Goal: Task Accomplishment & Management: Use online tool/utility

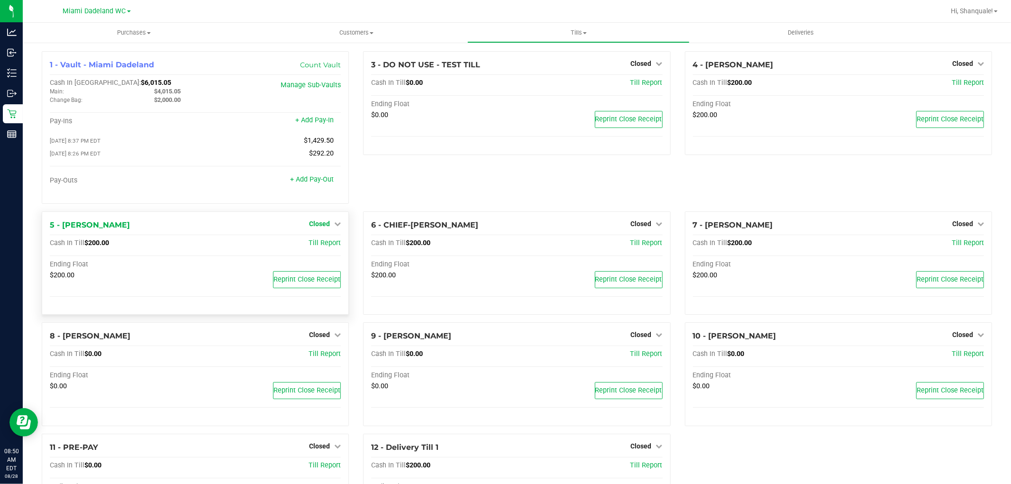
click at [334, 222] on icon at bounding box center [337, 223] width 7 height 7
click at [318, 247] on link "Open Till" at bounding box center [319, 243] width 25 height 8
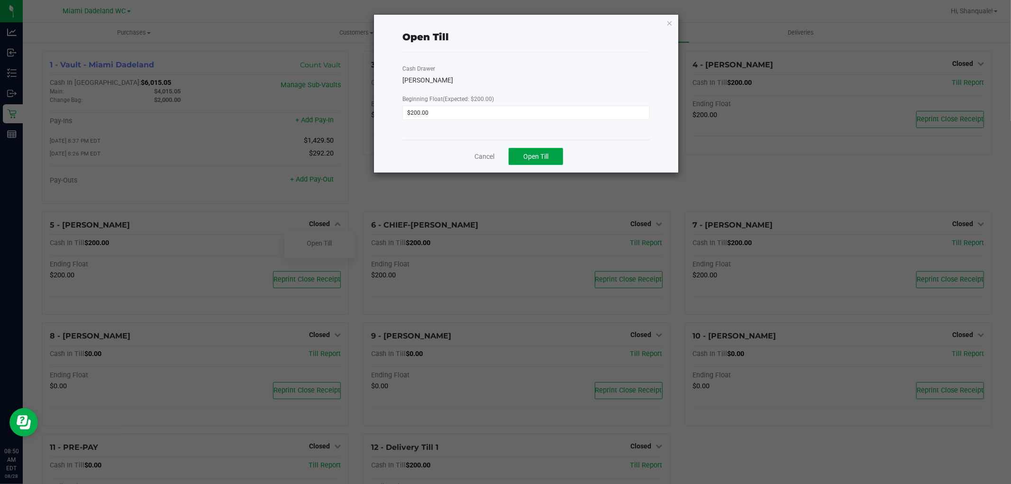
click at [547, 161] on button "Open Till" at bounding box center [535, 156] width 54 height 17
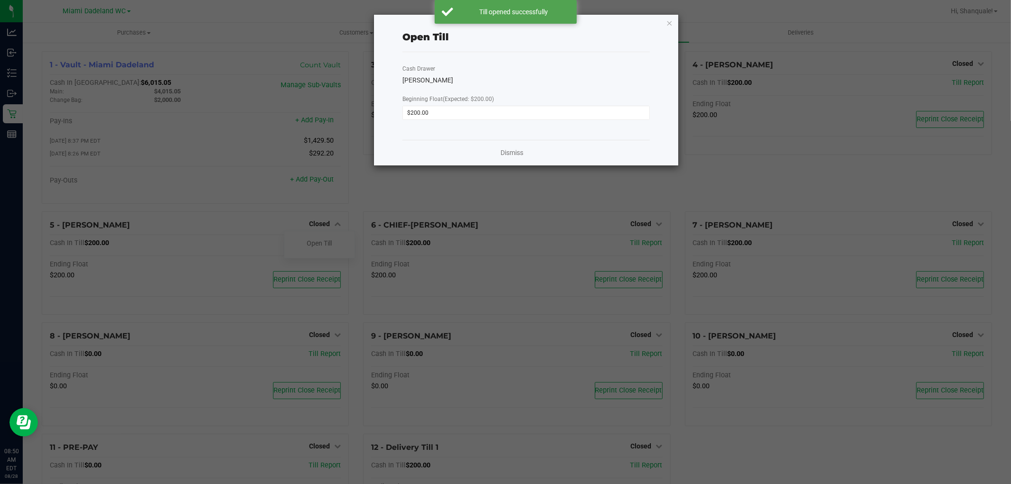
click at [556, 153] on div "Dismiss" at bounding box center [525, 153] width 247 height 26
click at [517, 153] on link "Dismiss" at bounding box center [511, 153] width 23 height 10
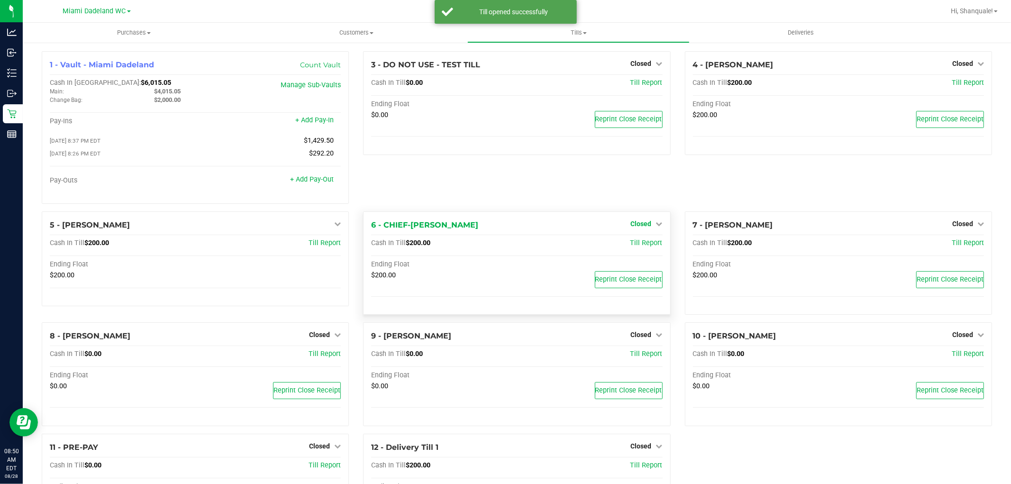
click at [647, 227] on link "Closed" at bounding box center [647, 224] width 32 height 8
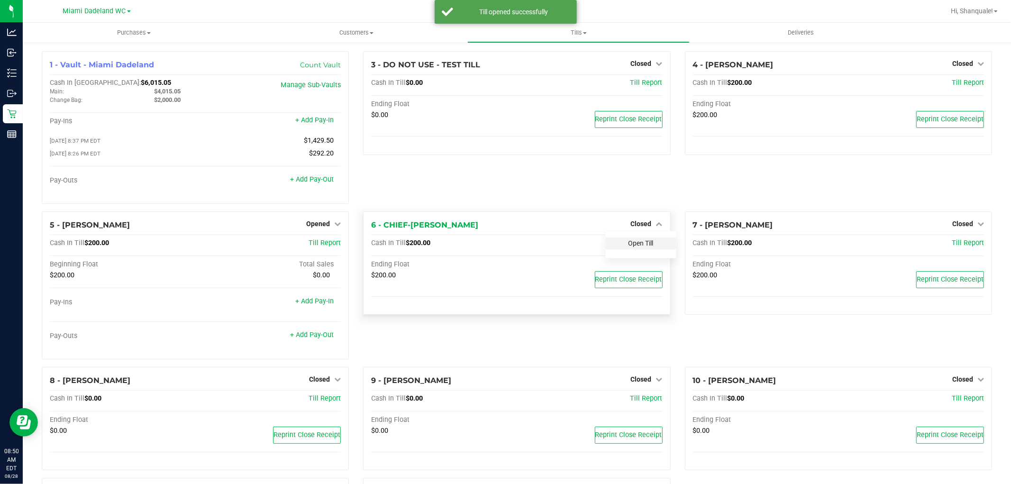
click at [642, 247] on link "Open Till" at bounding box center [640, 243] width 25 height 8
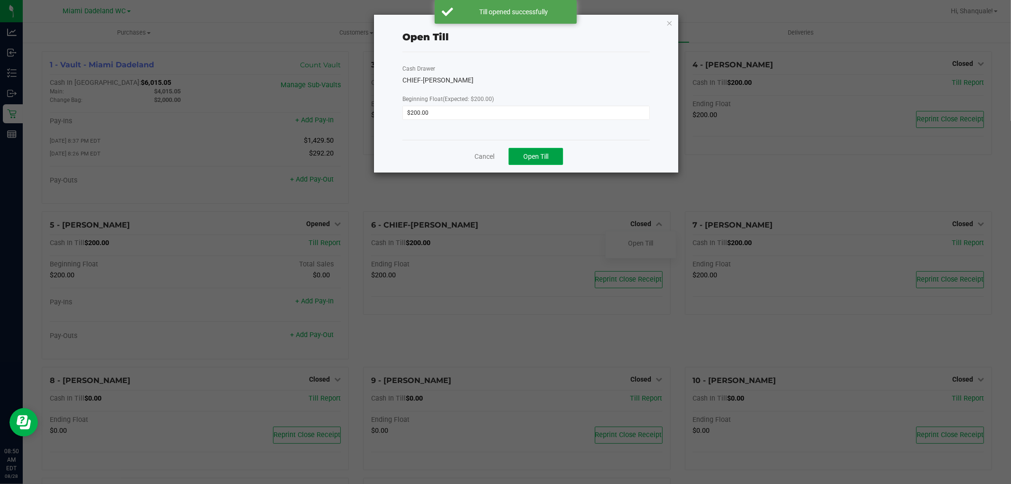
click at [546, 158] on span "Open Till" at bounding box center [535, 157] width 25 height 8
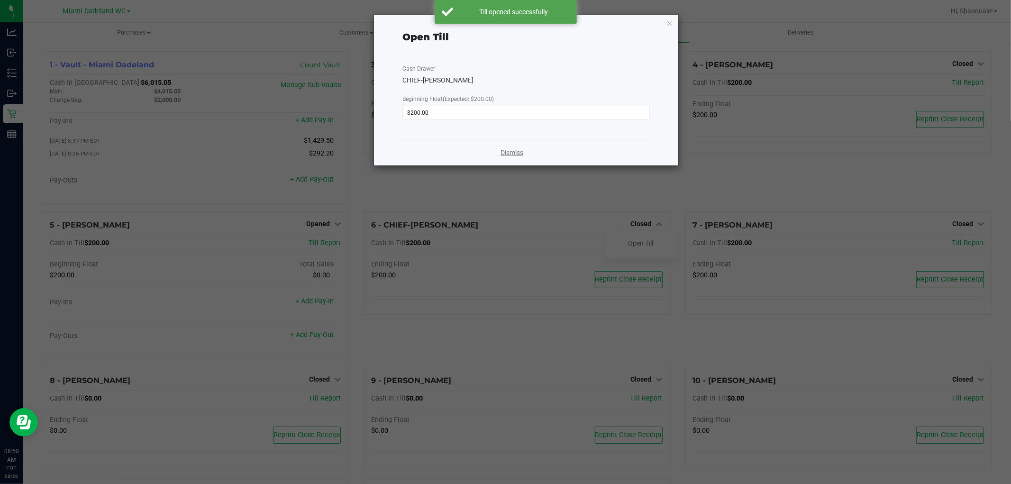
click at [518, 153] on link "Dismiss" at bounding box center [511, 153] width 23 height 10
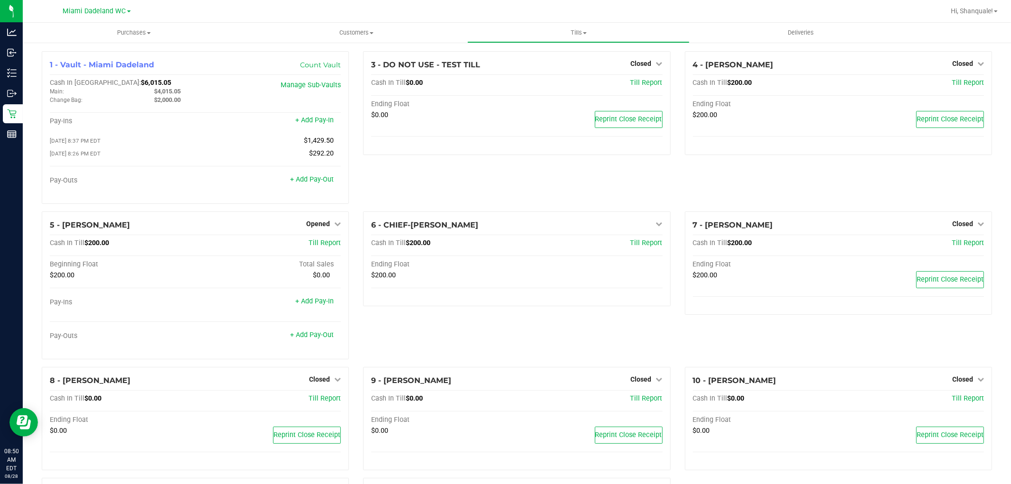
scroll to position [117, 0]
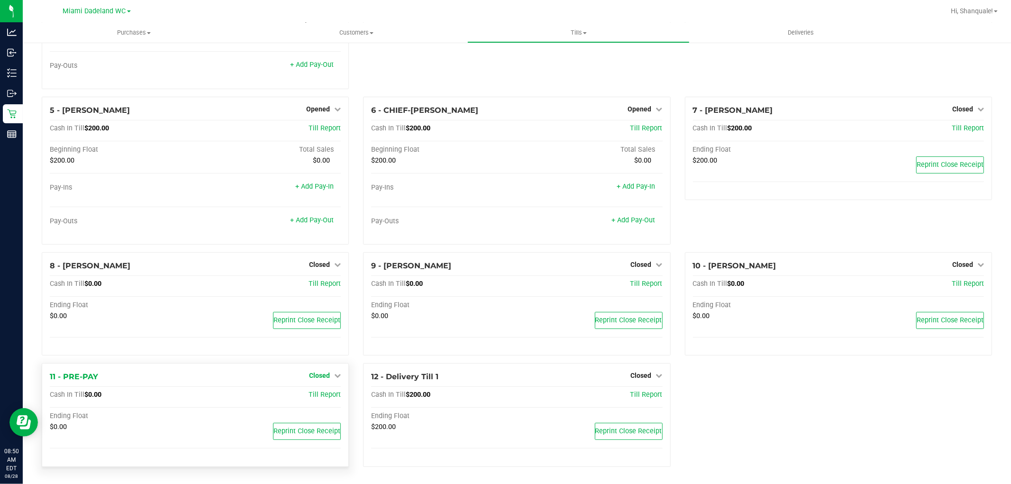
click at [335, 375] on icon at bounding box center [337, 375] width 7 height 7
click at [327, 395] on link "Open Till" at bounding box center [319, 395] width 25 height 8
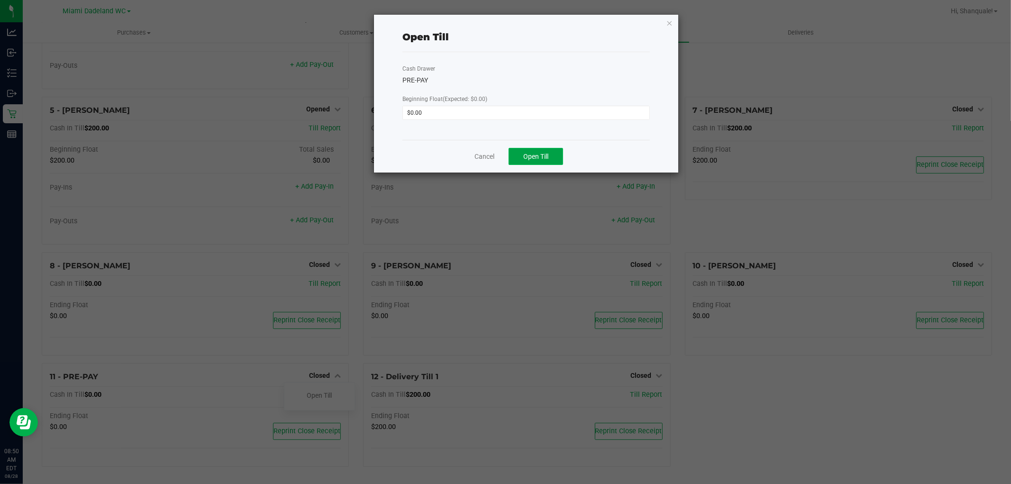
click at [553, 162] on button "Open Till" at bounding box center [535, 156] width 54 height 17
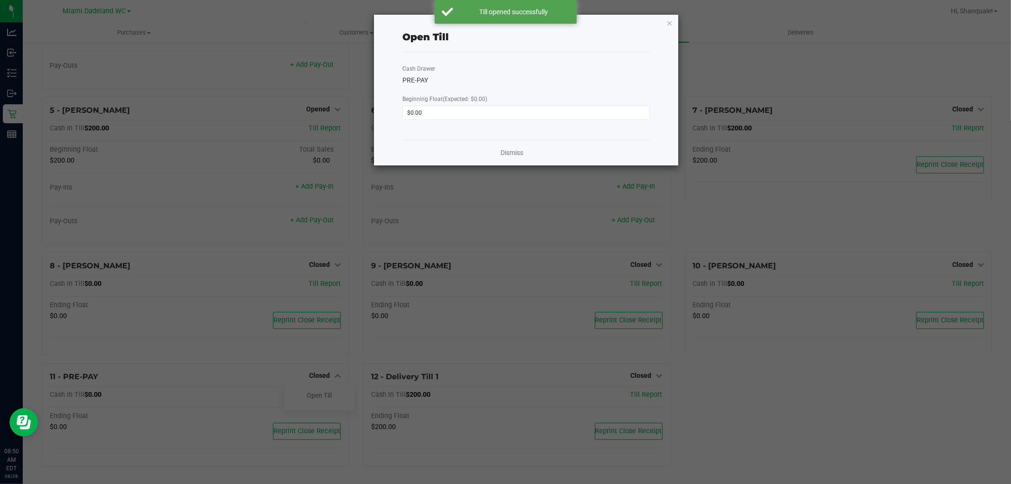
click at [523, 138] on div "Cash Drawer PRE-PAY Beginning Float (Expected: $0.00) $0.00" at bounding box center [525, 96] width 247 height 88
click at [518, 154] on link "Dismiss" at bounding box center [511, 153] width 23 height 10
